Goal: Transaction & Acquisition: Download file/media

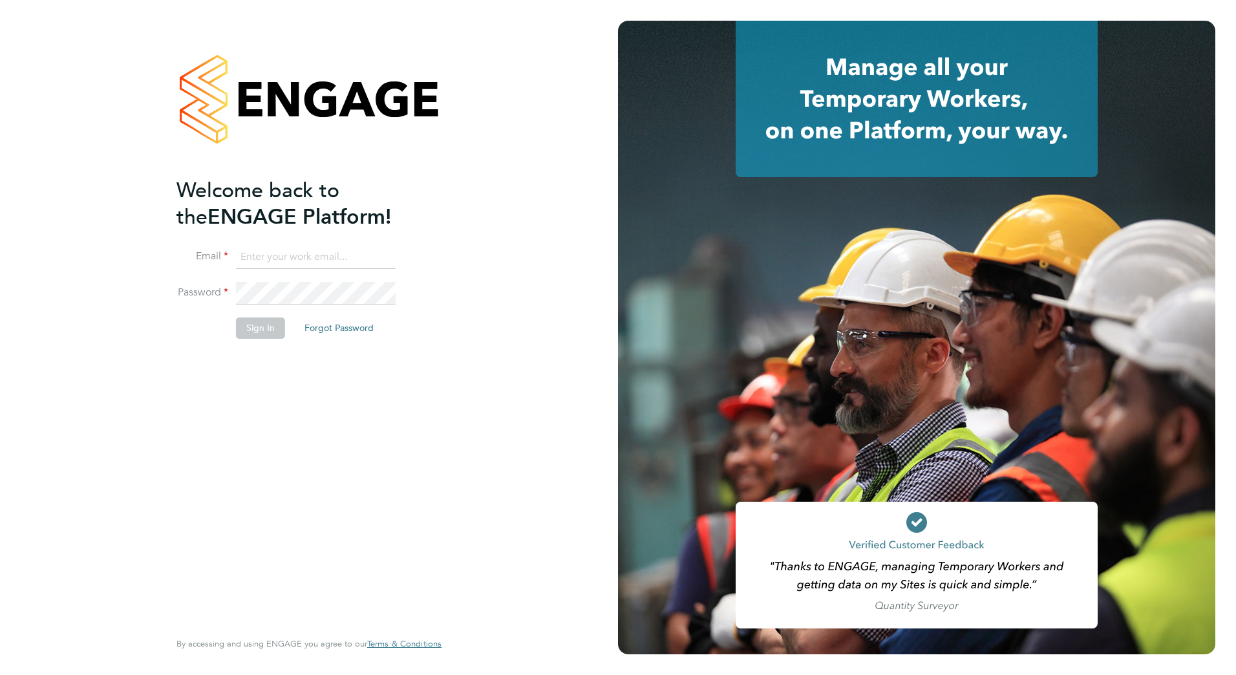
type input "[PERSON_NAME][EMAIL_ADDRESS][PERSON_NAME][PERSON_NAME][DOMAIN_NAME]"
click at [247, 328] on button "Sign In" at bounding box center [260, 327] width 49 height 21
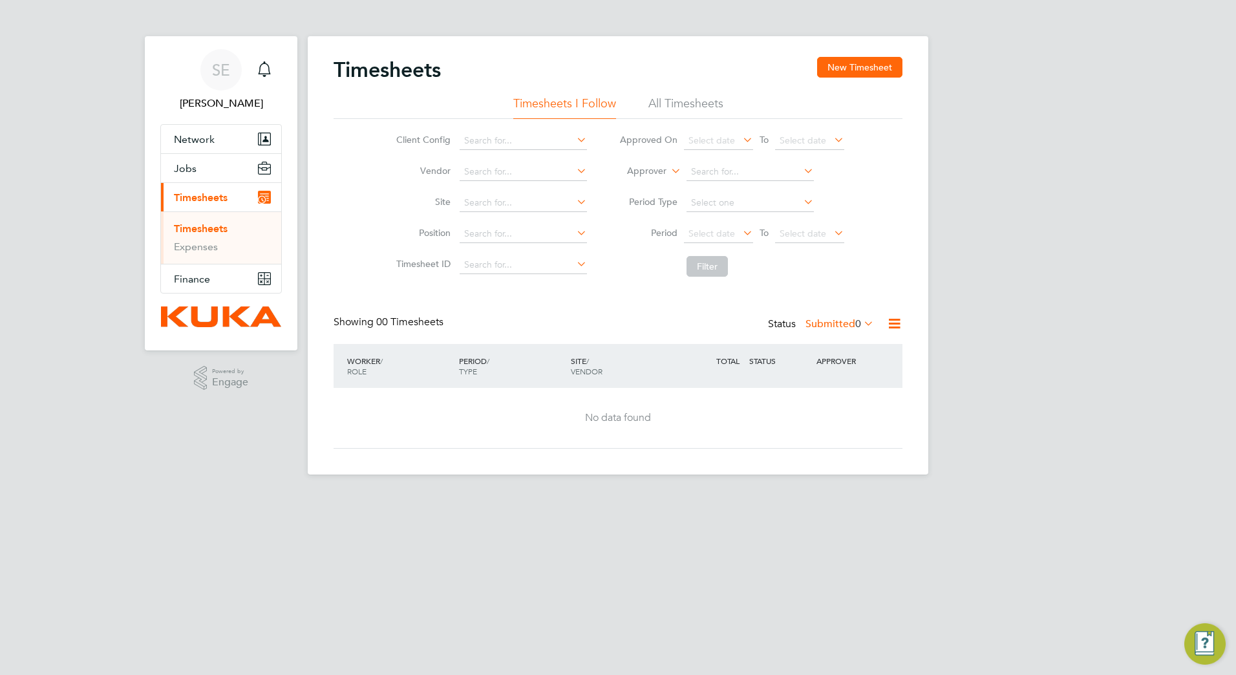
click at [218, 228] on link "Timesheets" at bounding box center [201, 228] width 54 height 12
click at [195, 276] on span "Finance" at bounding box center [192, 279] width 36 height 12
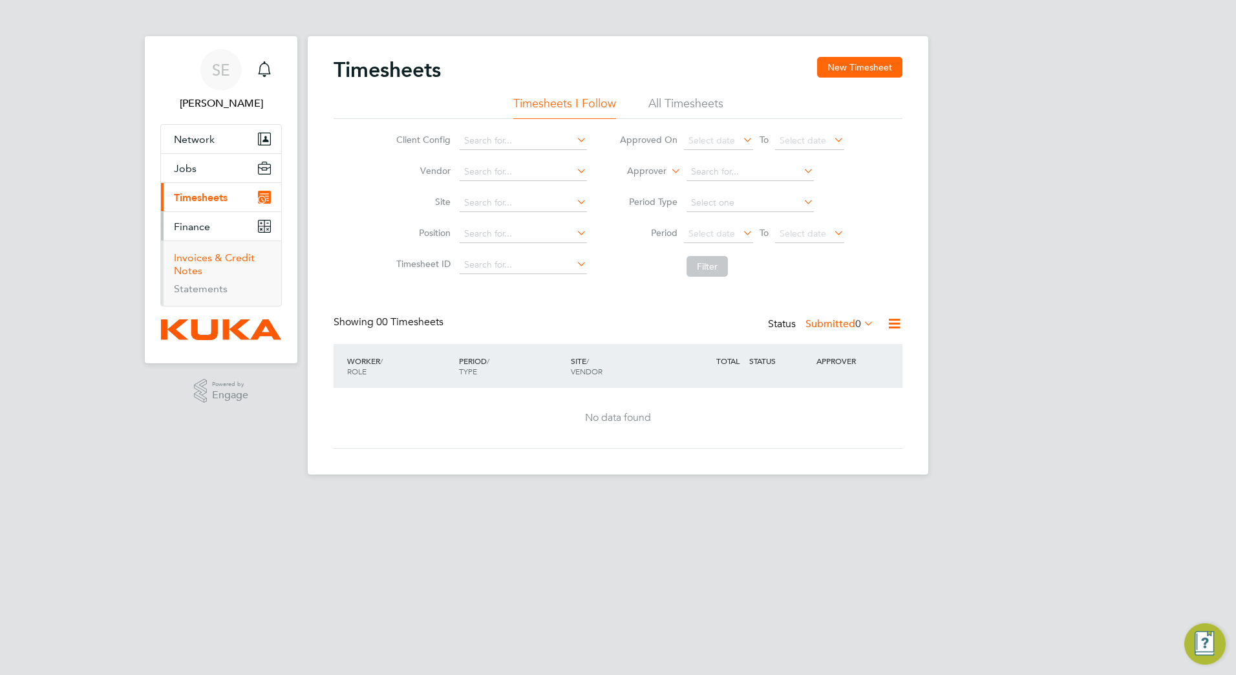
click at [229, 258] on link "Invoices & Credit Notes" at bounding box center [214, 264] width 81 height 25
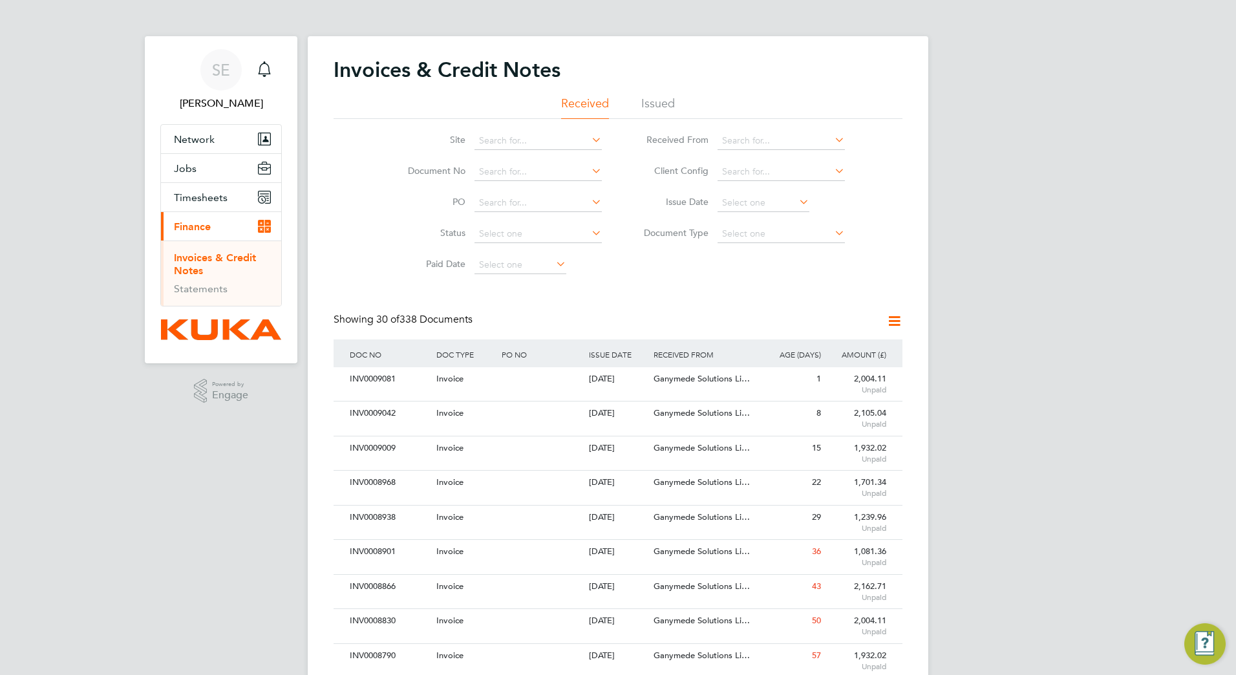
click at [832, 169] on icon at bounding box center [832, 171] width 0 height 18
click at [815, 206] on li "KUKA Systems UK Limited (MV)" at bounding box center [787, 206] width 141 height 17
type input "KUKA Systems UK Limited (MV)"
click at [367, 376] on div "INV0009081" at bounding box center [390, 379] width 87 height 24
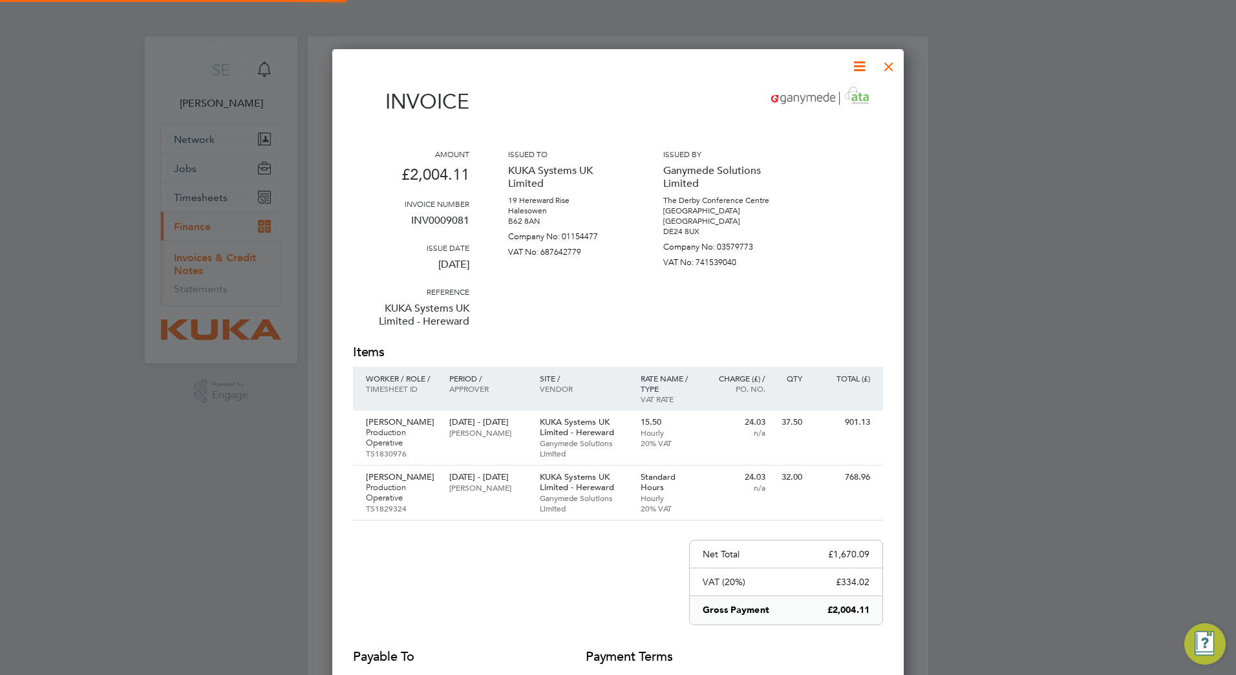
scroll to position [741, 572]
click at [857, 65] on icon at bounding box center [860, 66] width 16 height 16
click at [832, 98] on li "Download Invoice" at bounding box center [820, 97] width 89 height 18
click at [890, 66] on div at bounding box center [888, 63] width 23 height 23
